Goal: Book appointment/travel/reservation

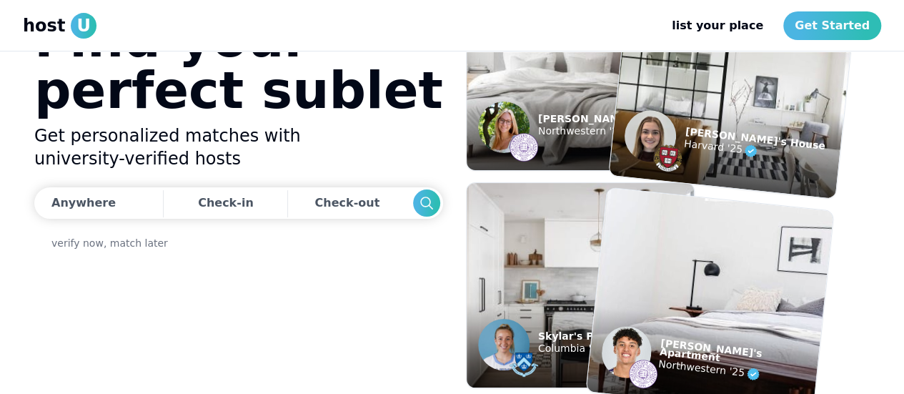
click at [96, 211] on button "Anywhere" at bounding box center [96, 202] width 125 height 31
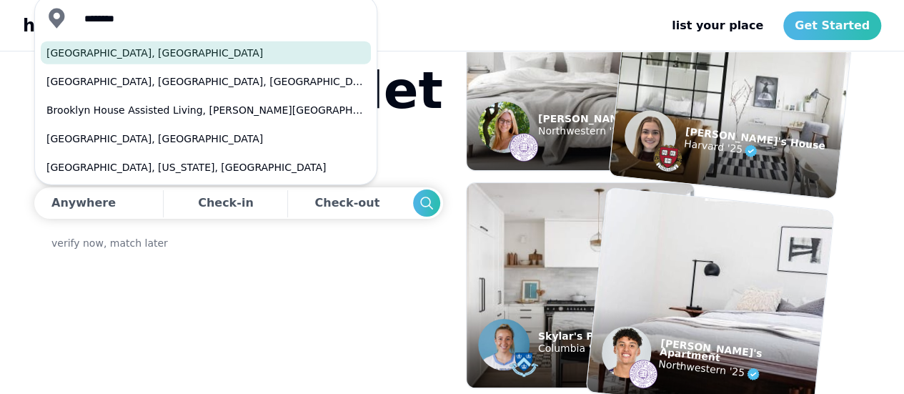
click at [156, 50] on button "[GEOGRAPHIC_DATA], [GEOGRAPHIC_DATA]" at bounding box center [206, 52] width 330 height 23
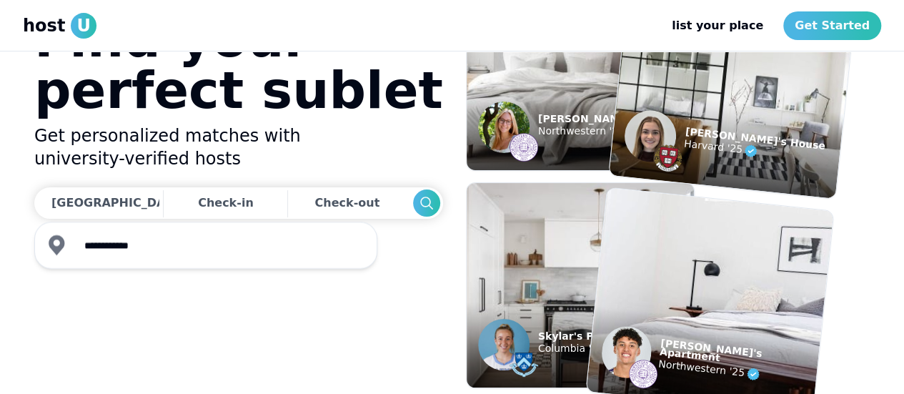
type input "**********"
click at [209, 210] on div "Check-in" at bounding box center [226, 203] width 56 height 29
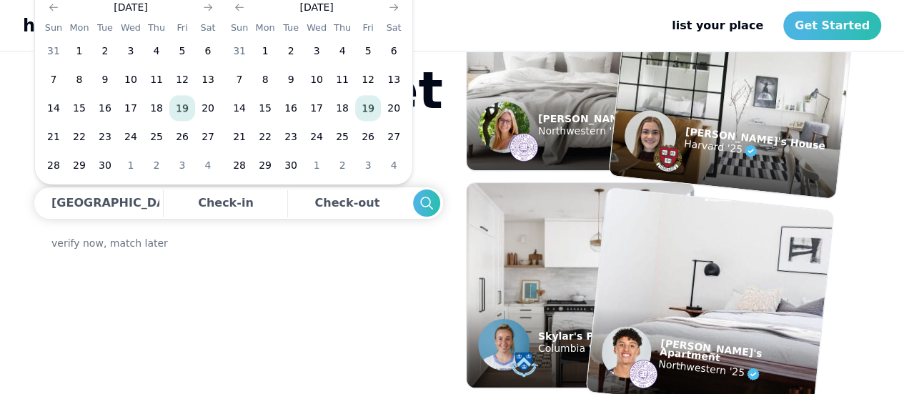
click at [392, 9] on icon "Go to next month" at bounding box center [393, 6] width 11 height 11
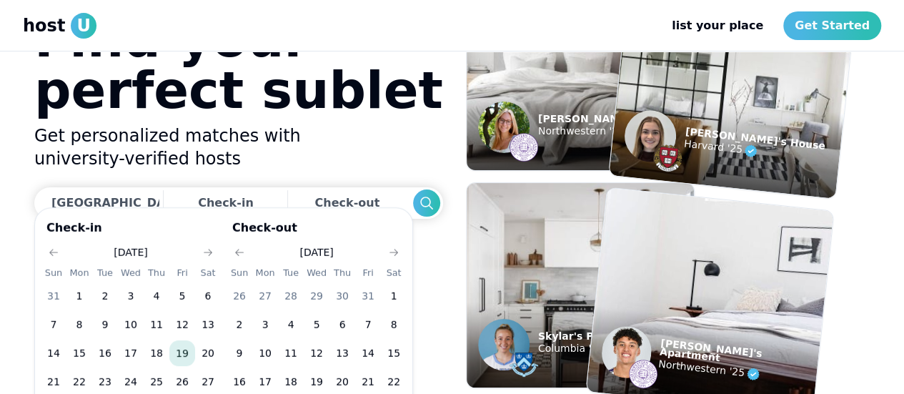
scroll to position [34, 0]
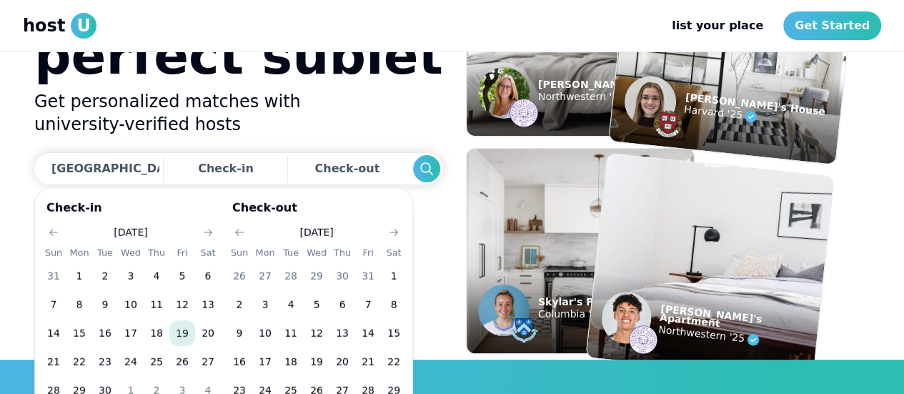
click at [396, 275] on button "1" at bounding box center [394, 276] width 26 height 26
click at [394, 232] on use "Go to next month" at bounding box center [393, 232] width 9 height 7
click at [318, 279] on button "3" at bounding box center [317, 276] width 26 height 26
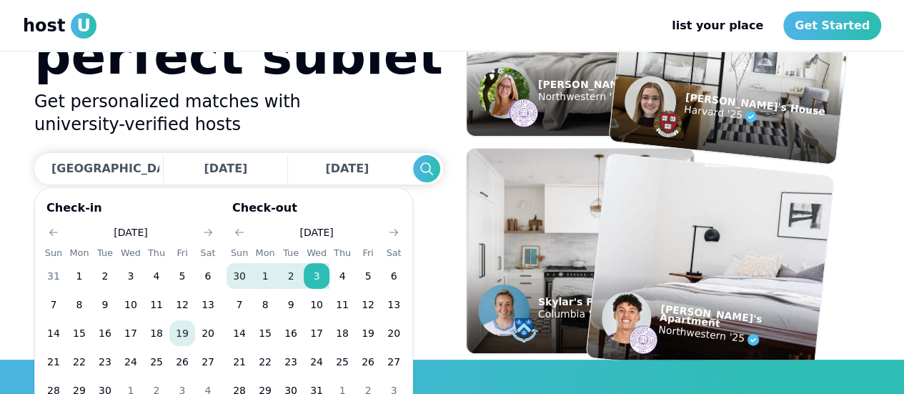
click at [356, 104] on h2 "Get personalized matches with university-verified hosts" at bounding box center [238, 113] width 409 height 46
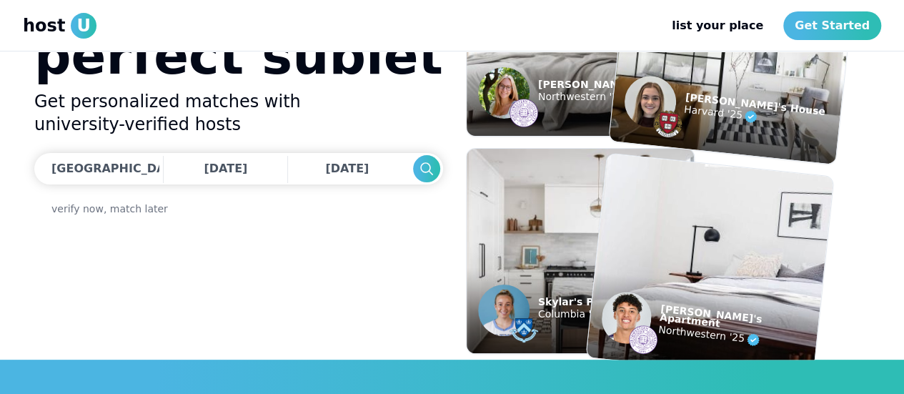
click at [413, 174] on button "Search" at bounding box center [426, 168] width 27 height 27
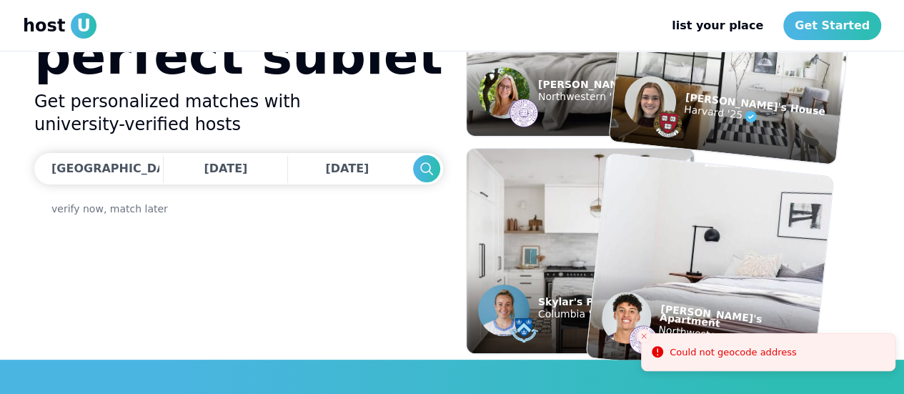
click at [114, 166] on div "[GEOGRAPHIC_DATA], [GEOGRAPHIC_DATA]" at bounding box center [189, 168] width 276 height 17
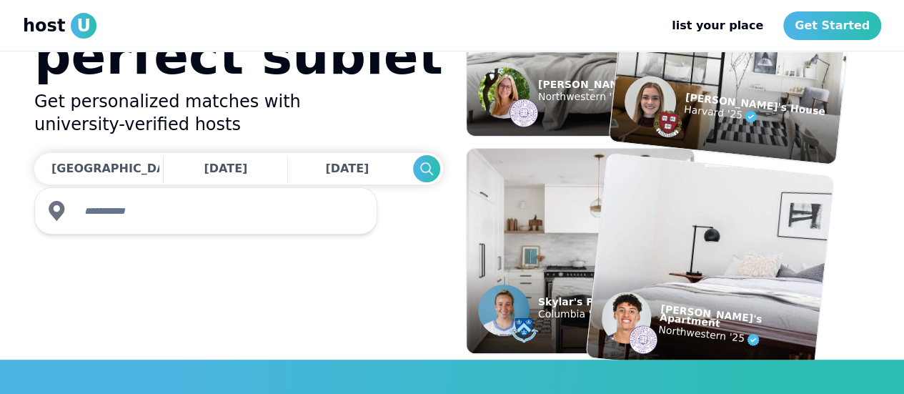
click at [110, 174] on div "[GEOGRAPHIC_DATA], [GEOGRAPHIC_DATA]" at bounding box center [189, 168] width 276 height 17
type input "**********"
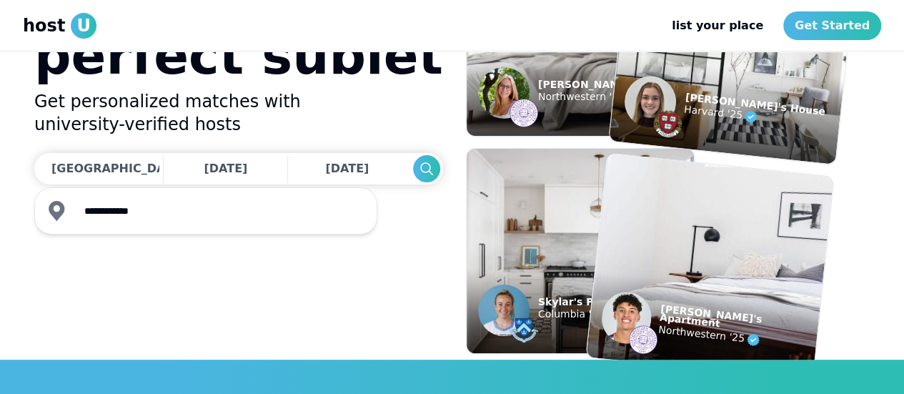
click at [418, 169] on icon "Search" at bounding box center [426, 168] width 17 height 17
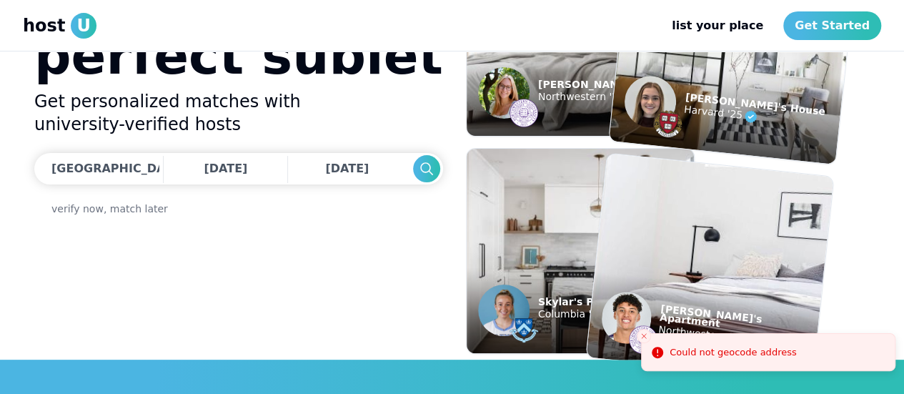
click at [741, 356] on div "Could not geocode address" at bounding box center [732, 352] width 126 height 14
click at [209, 171] on span "[DATE]" at bounding box center [226, 168] width 44 height 14
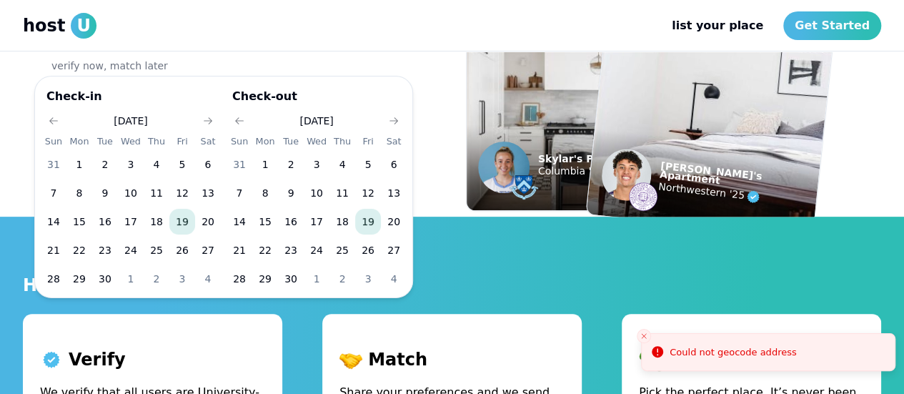
scroll to position [0, 0]
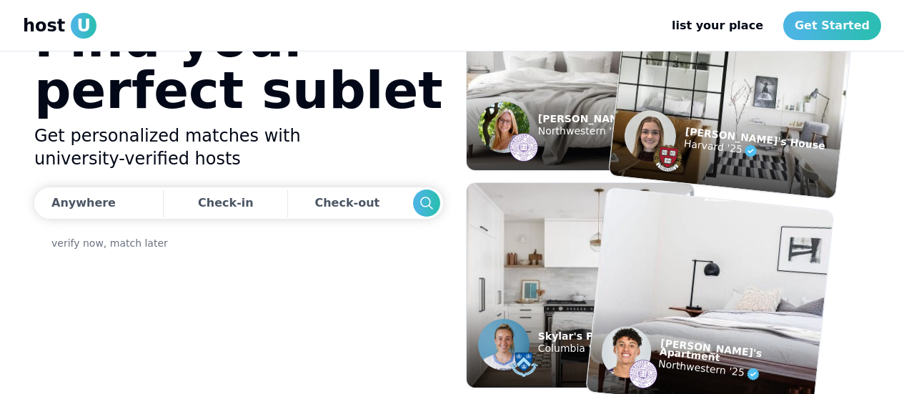
click at [99, 198] on div "Anywhere" at bounding box center [83, 202] width 64 height 17
type input "**********"
click at [413, 209] on button "Search" at bounding box center [426, 202] width 27 height 27
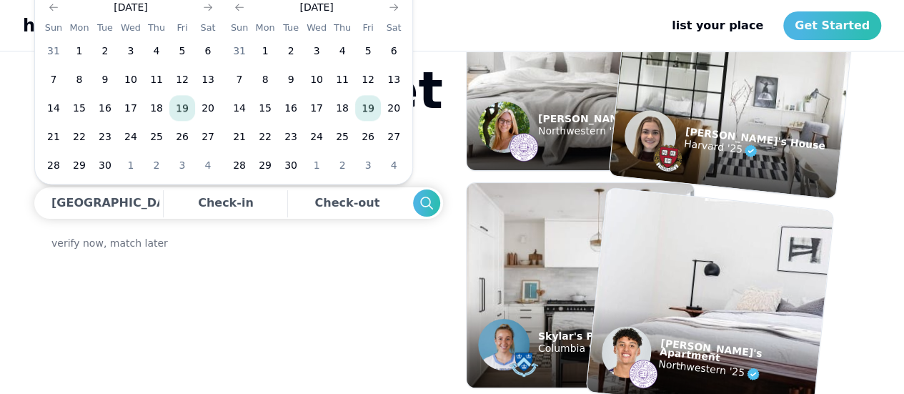
click at [339, 241] on div "Brooklyn, NY Check-in Check-out verify now, match later" at bounding box center [238, 218] width 409 height 63
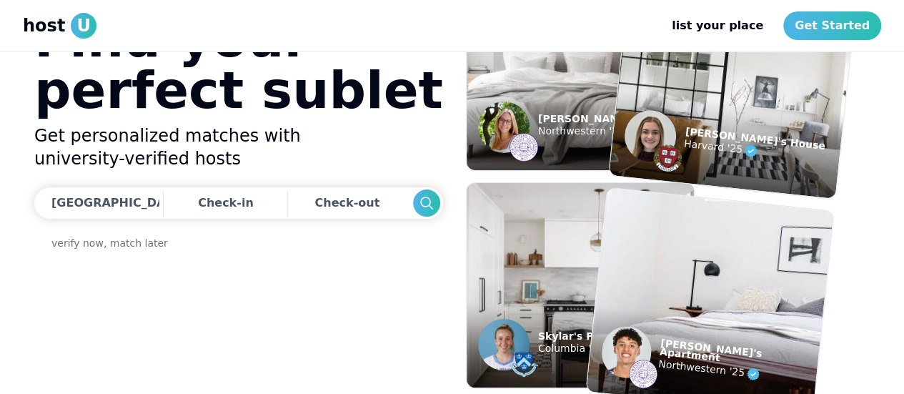
scroll to position [1, 0]
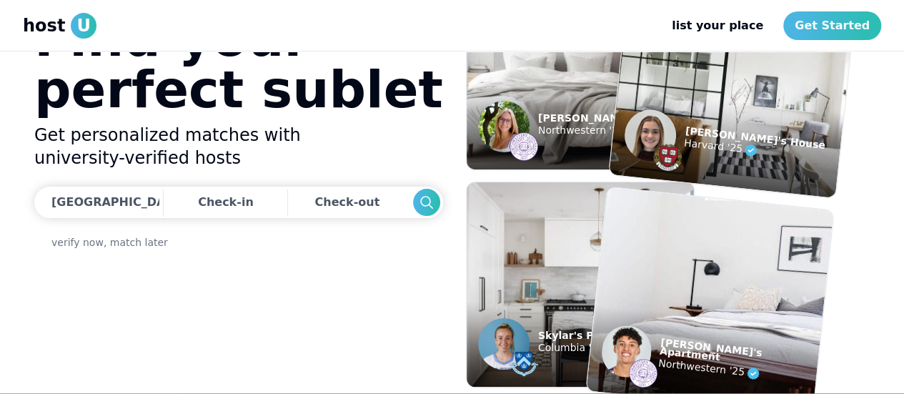
click at [201, 202] on div "Check-in" at bounding box center [226, 202] width 56 height 29
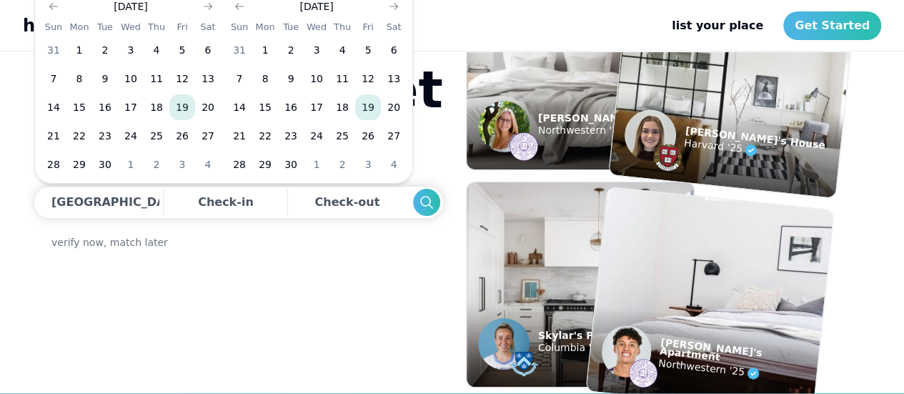
click at [418, 194] on icon "Search" at bounding box center [426, 202] width 17 height 17
click at [177, 104] on button "19" at bounding box center [182, 107] width 26 height 26
click at [337, 134] on button "25" at bounding box center [342, 136] width 26 height 26
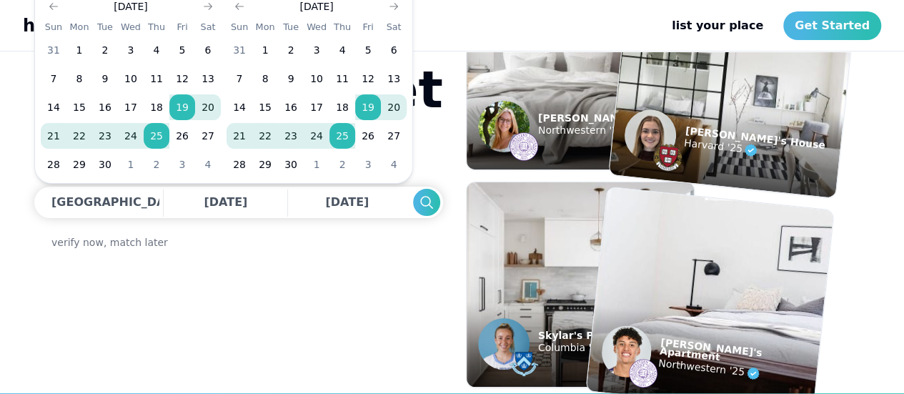
click at [418, 200] on icon "Search" at bounding box center [426, 202] width 17 height 17
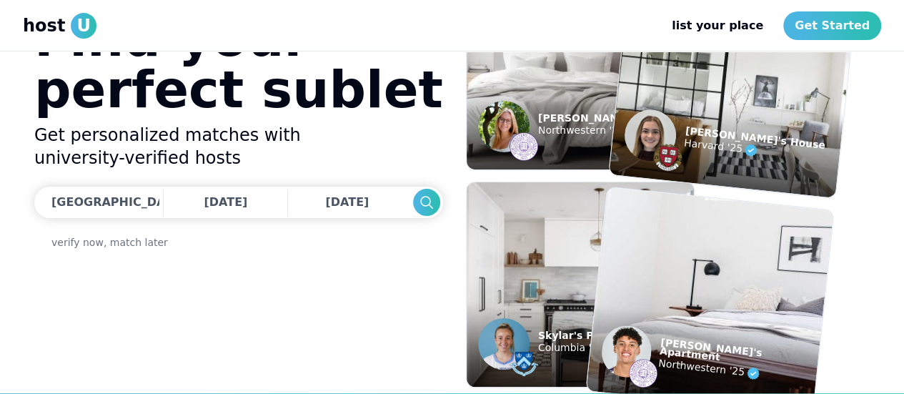
click at [420, 204] on use "Search" at bounding box center [426, 202] width 13 height 13
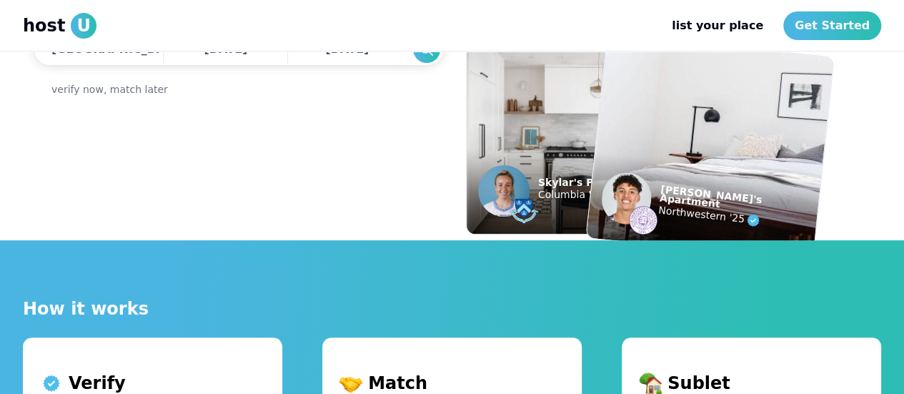
scroll to position [0, 0]
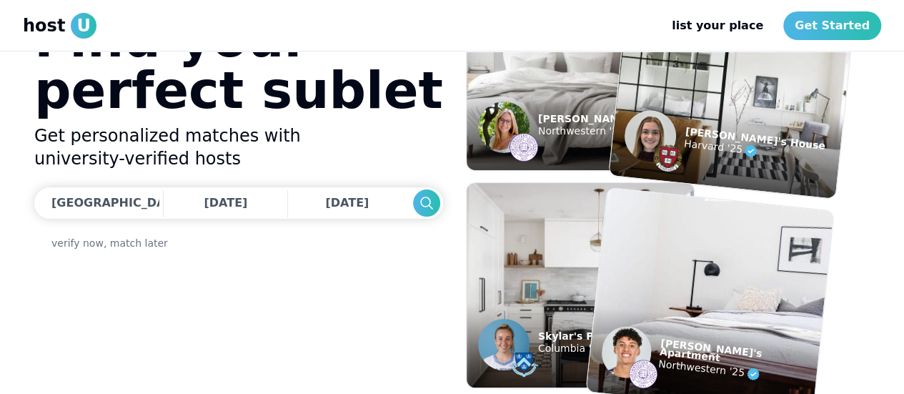
click at [418, 205] on icon "Search" at bounding box center [426, 202] width 17 height 17
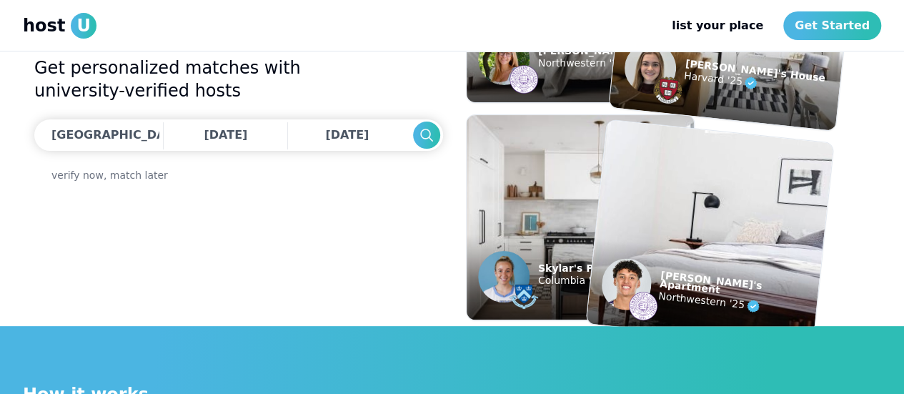
scroll to position [70, 0]
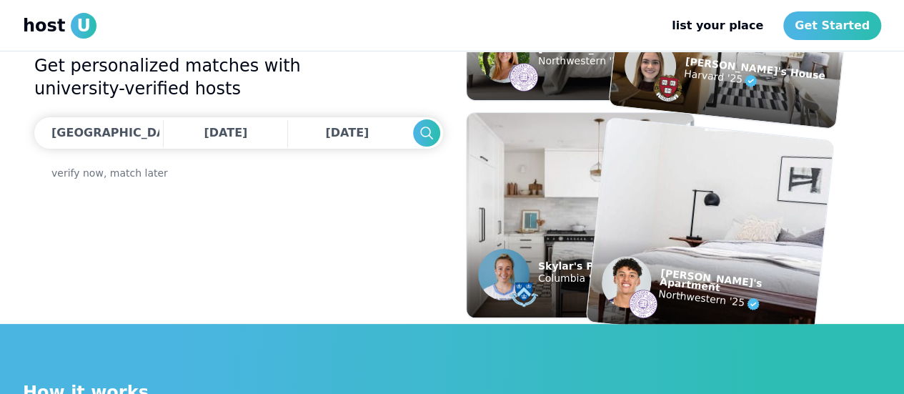
click at [418, 134] on icon "Search" at bounding box center [426, 132] width 17 height 17
click at [325, 142] on div "Sep 25, 2025" at bounding box center [349, 133] width 49 height 29
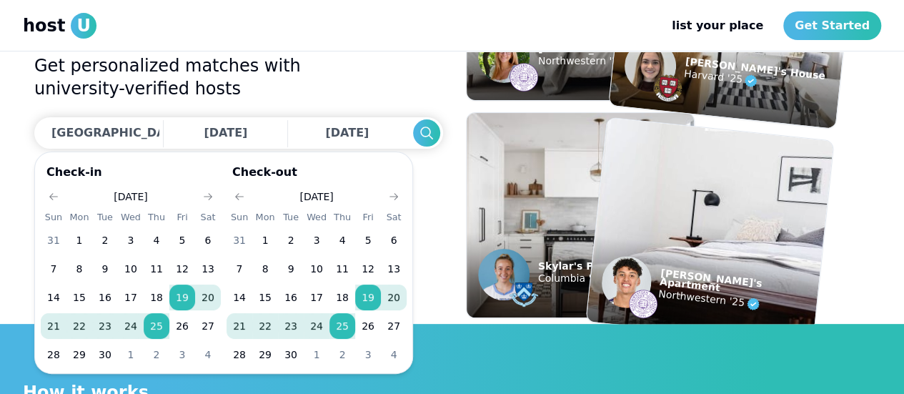
click at [393, 194] on icon "Go to next month" at bounding box center [393, 196] width 11 height 11
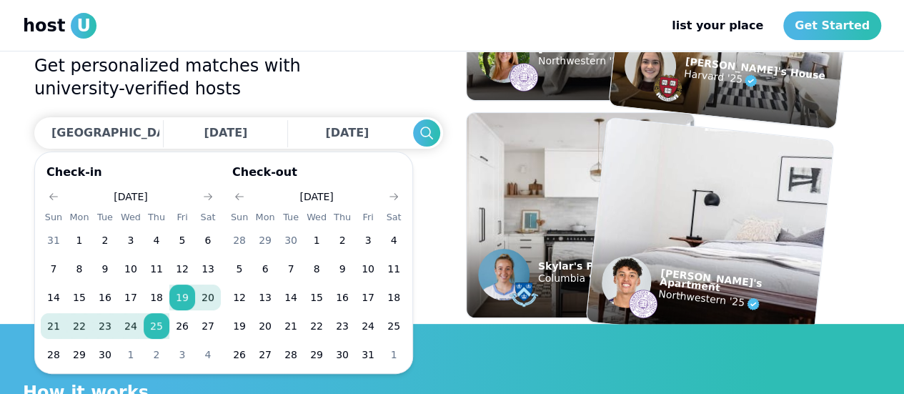
click at [395, 194] on use "Go to next month" at bounding box center [393, 196] width 9 height 7
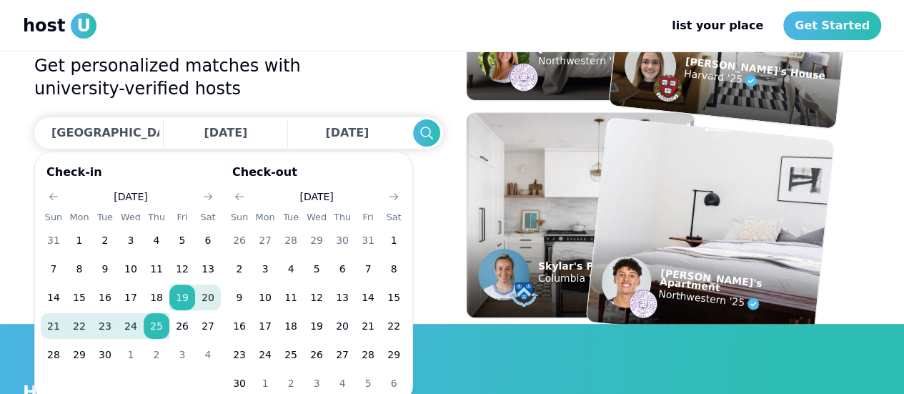
click at [234, 191] on icon "Go to previous month" at bounding box center [239, 196] width 11 height 11
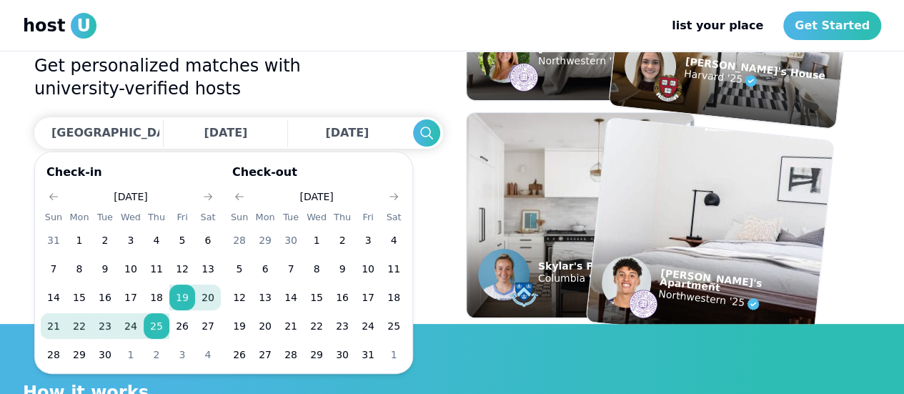
click at [319, 239] on button "1" at bounding box center [317, 240] width 26 height 26
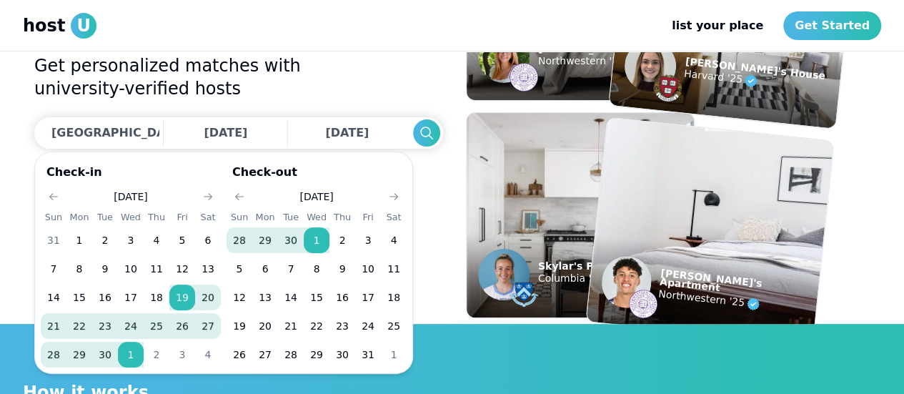
click at [400, 358] on button "1" at bounding box center [394, 354] width 26 height 26
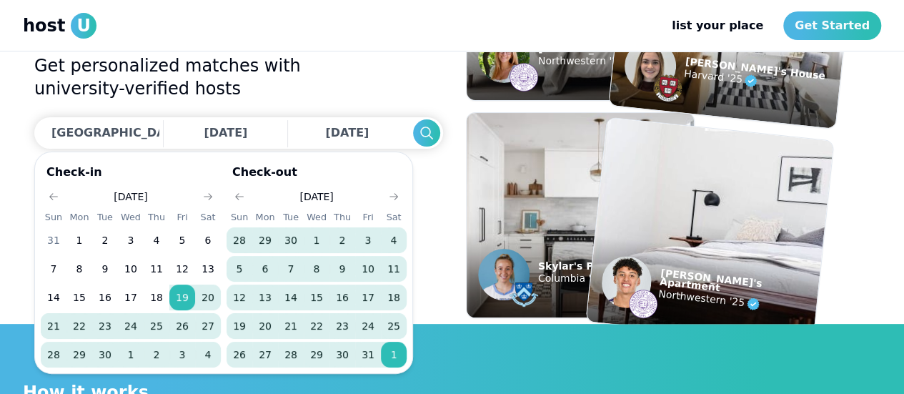
click at [336, 79] on h2 "Get personalized matches with university-verified hosts" at bounding box center [238, 77] width 409 height 46
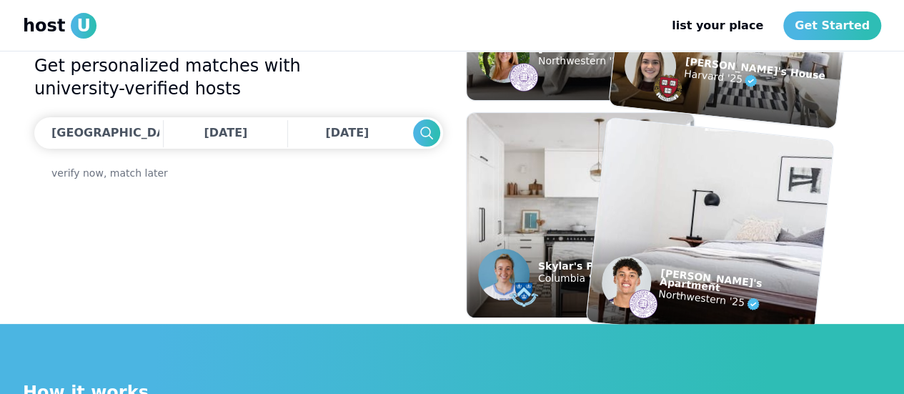
click at [413, 136] on button "Search" at bounding box center [426, 132] width 27 height 27
